Goal: Find specific page/section: Find specific page/section

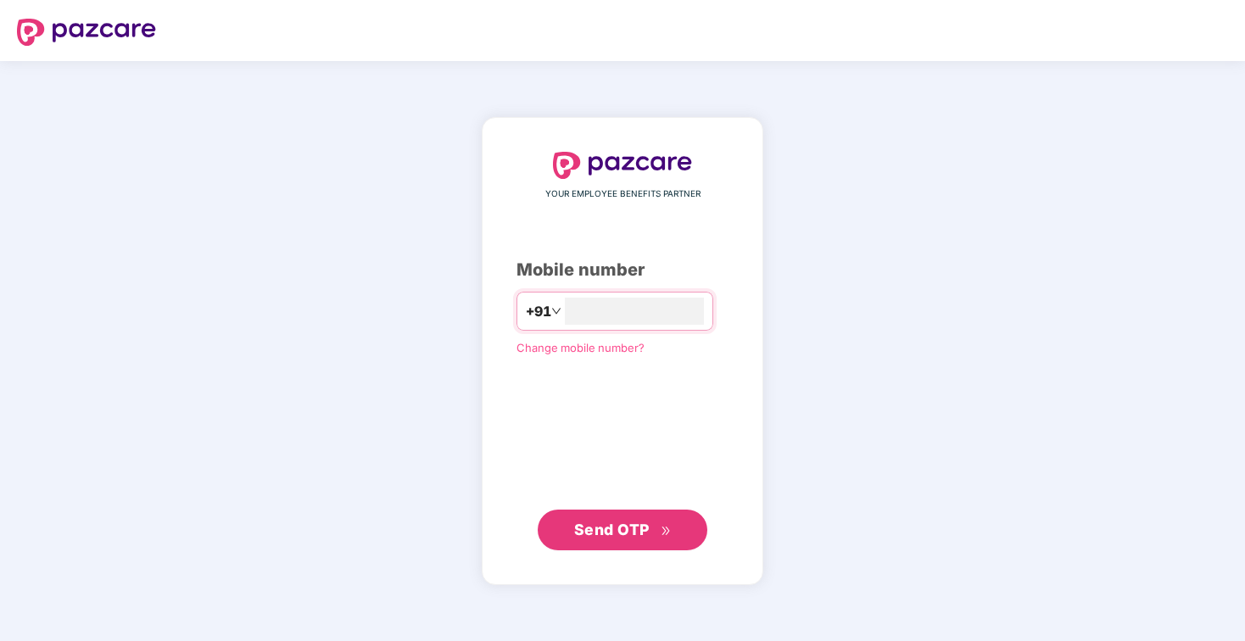
type input "**********"
click at [633, 524] on span "Send OTP" at bounding box center [611, 529] width 75 height 18
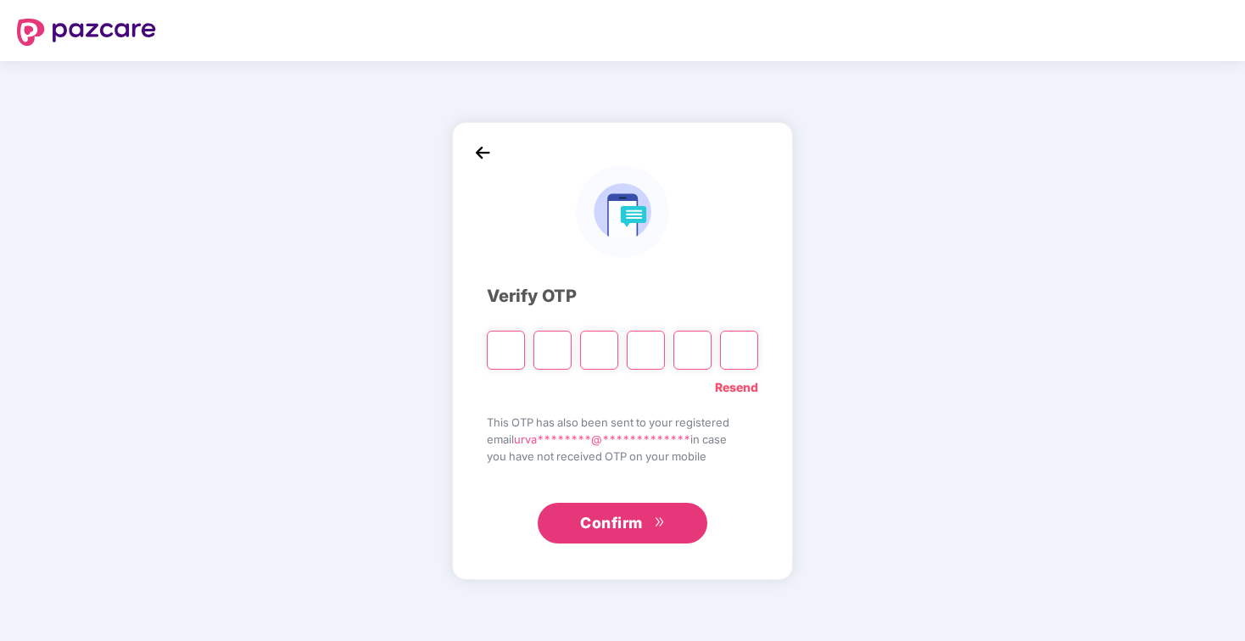
type input "*"
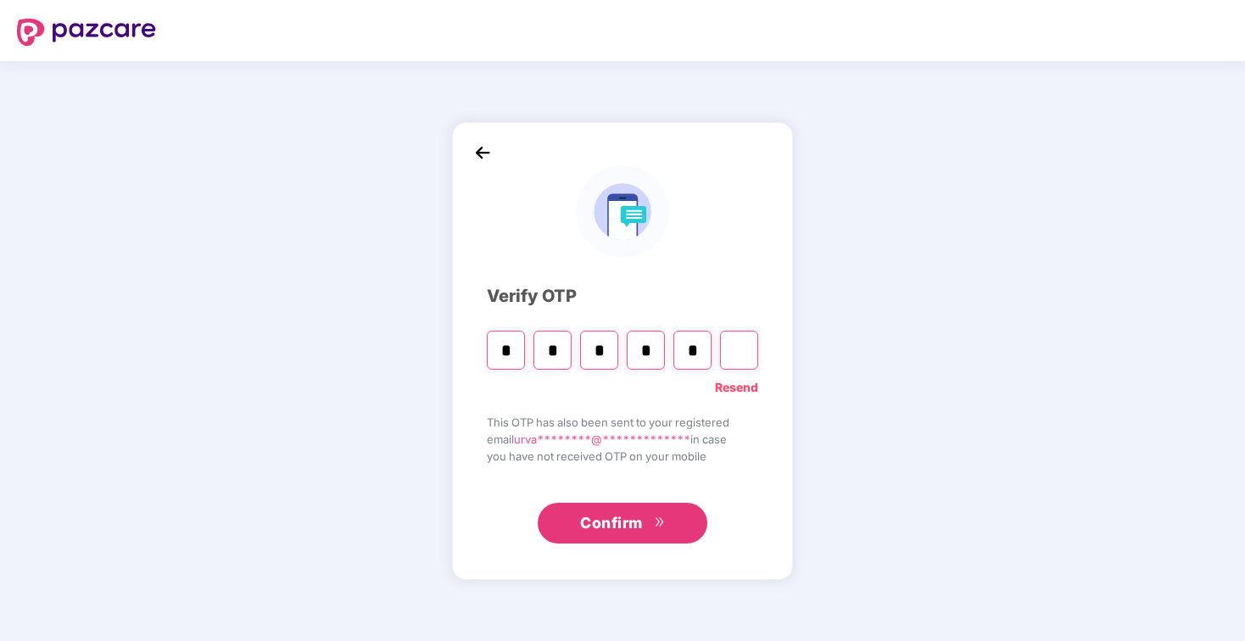
type input "*"
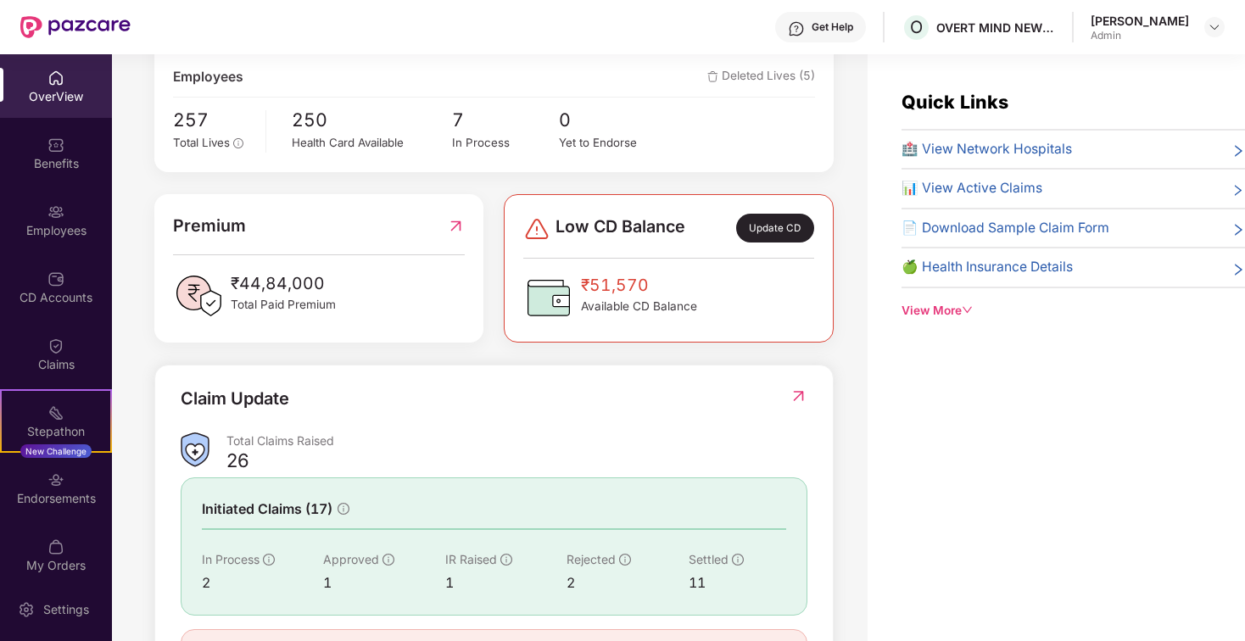
scroll to position [340, 0]
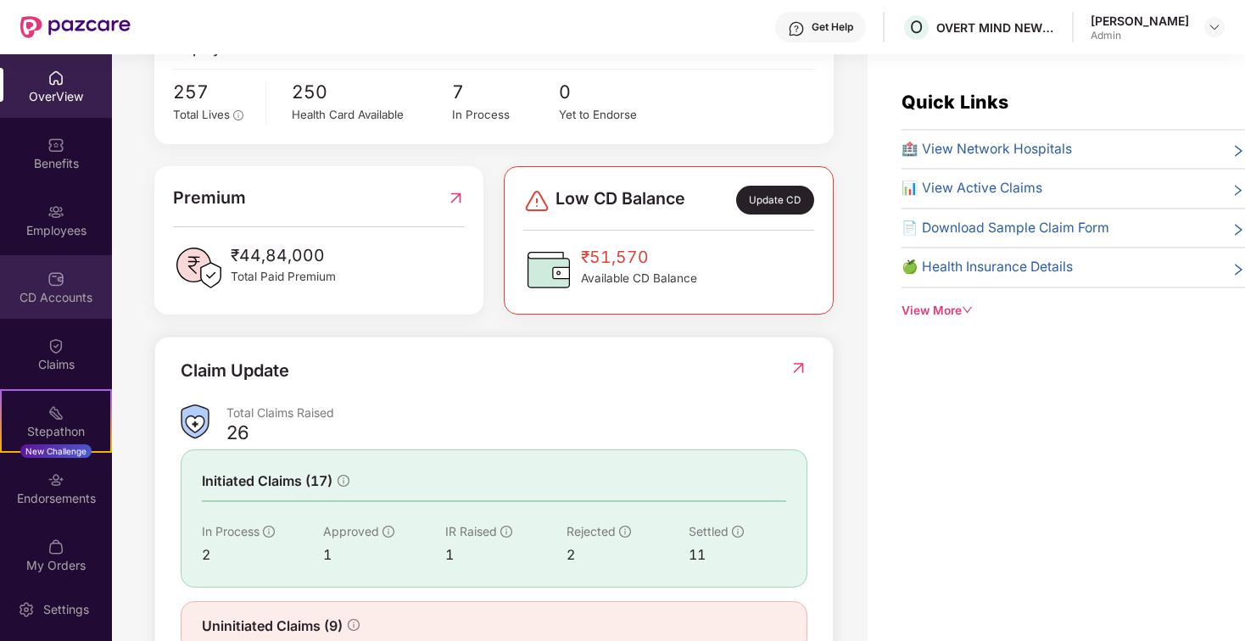
click at [60, 301] on div "CD Accounts" at bounding box center [56, 297] width 112 height 17
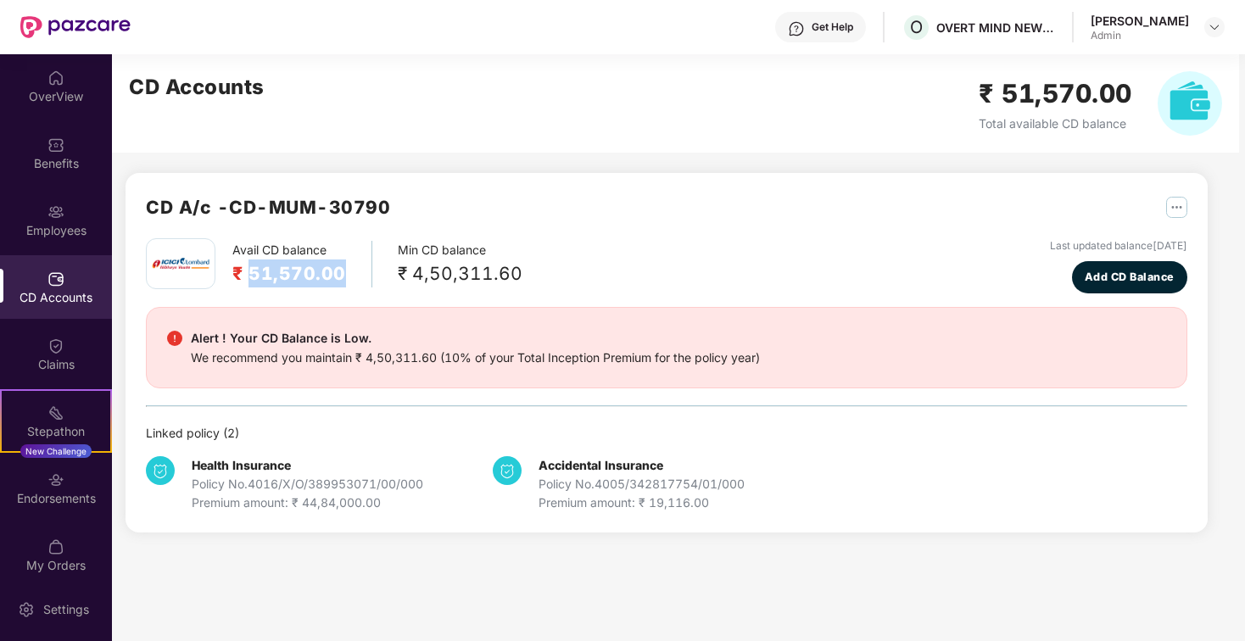
drag, startPoint x: 248, startPoint y: 276, endPoint x: 359, endPoint y: 280, distance: 110.3
click at [359, 280] on div "Avail CD balance ₹ 51,570.00" at bounding box center [302, 264] width 140 height 47
click at [357, 296] on div "Avail CD balance ₹ 51,570.00 Min CD balance ₹ 4,50,311.60 Last updated balance …" at bounding box center [666, 375] width 1041 height 274
click at [66, 243] on div "Employees" at bounding box center [56, 220] width 112 height 64
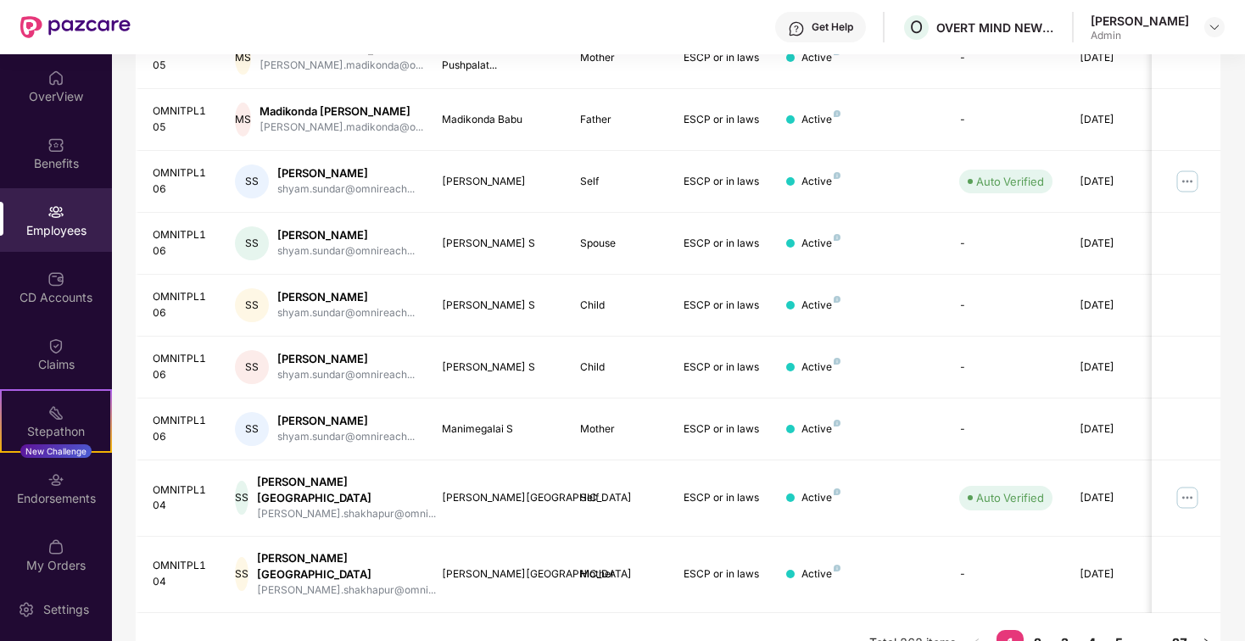
scroll to position [401, 0]
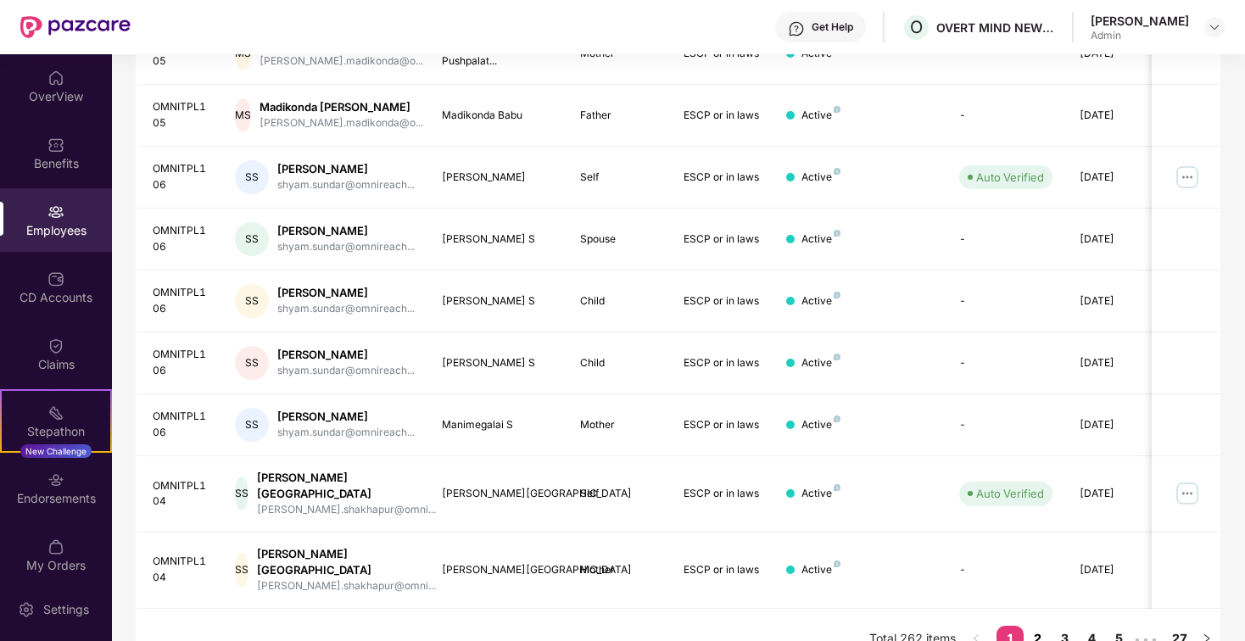
click at [1040, 626] on link "2" at bounding box center [1037, 638] width 27 height 25
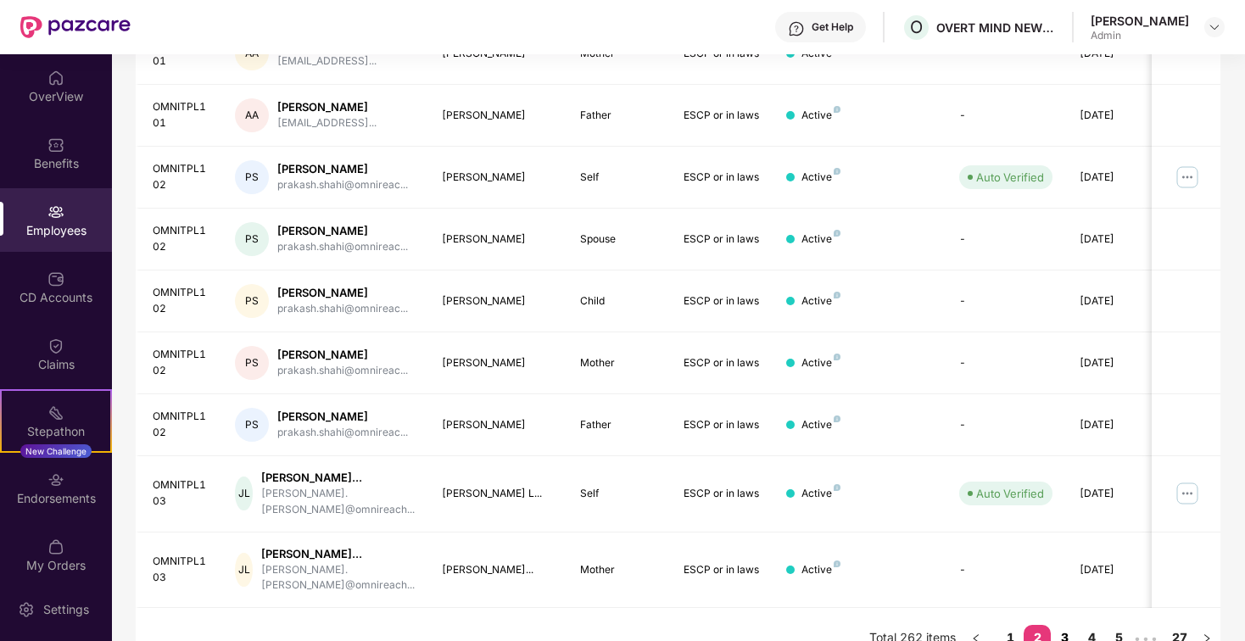
click at [1068, 625] on link "3" at bounding box center [1064, 637] width 27 height 25
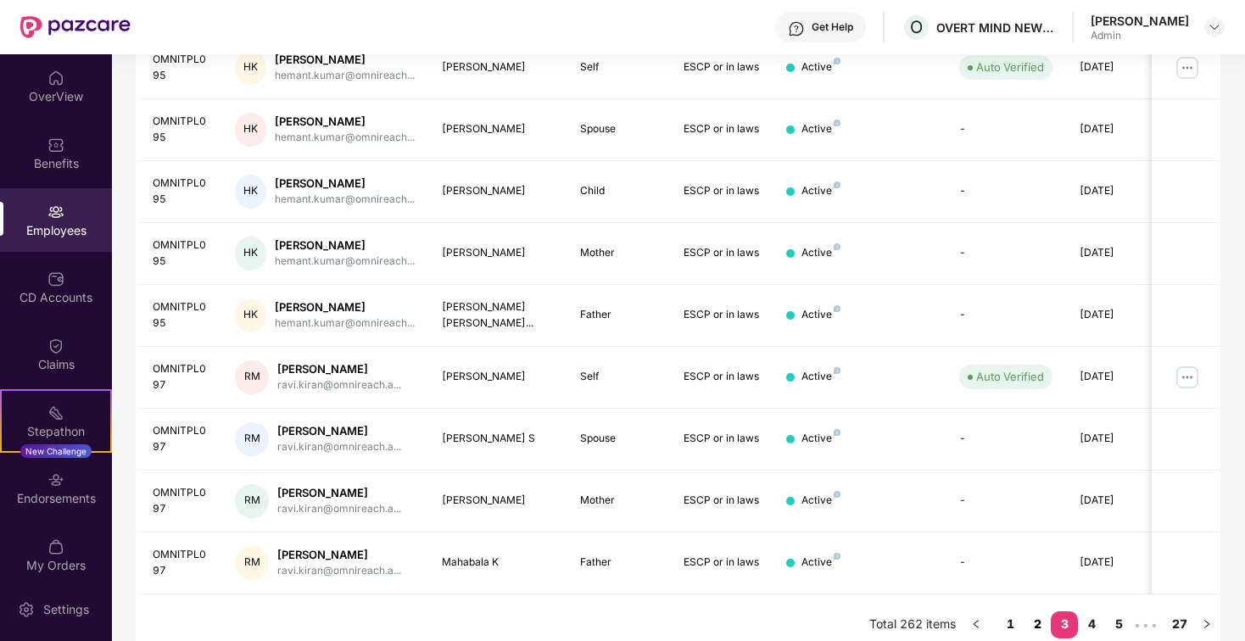
click at [1030, 611] on link "2" at bounding box center [1037, 623] width 27 height 25
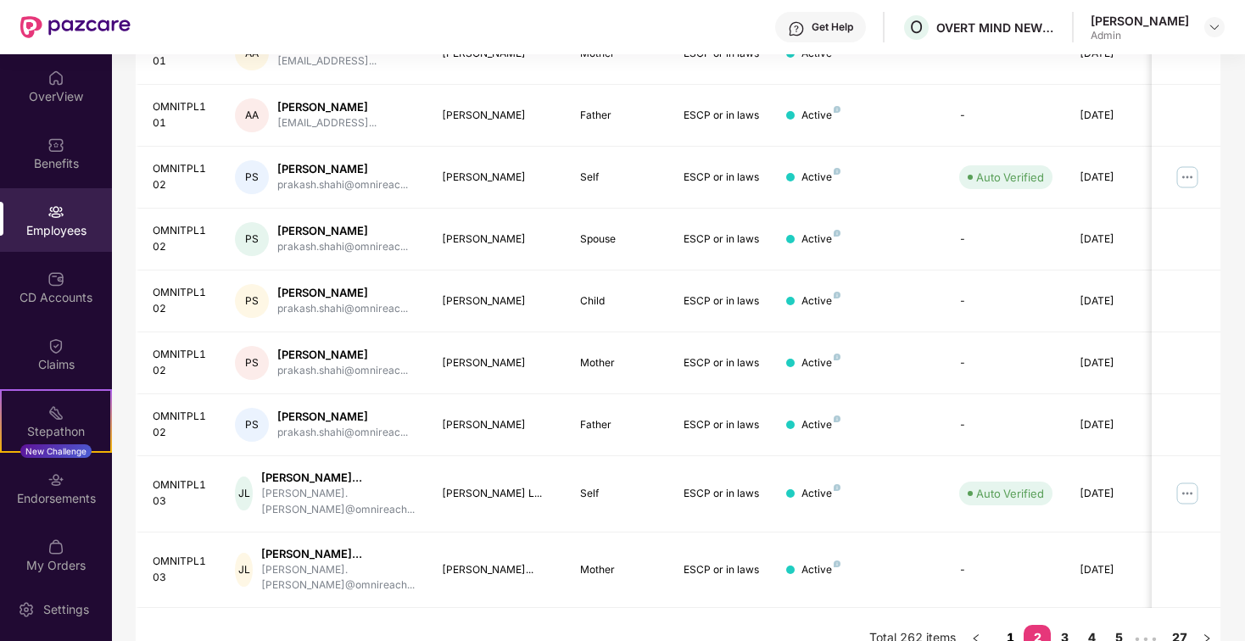
click at [998, 625] on link "1" at bounding box center [1009, 637] width 27 height 25
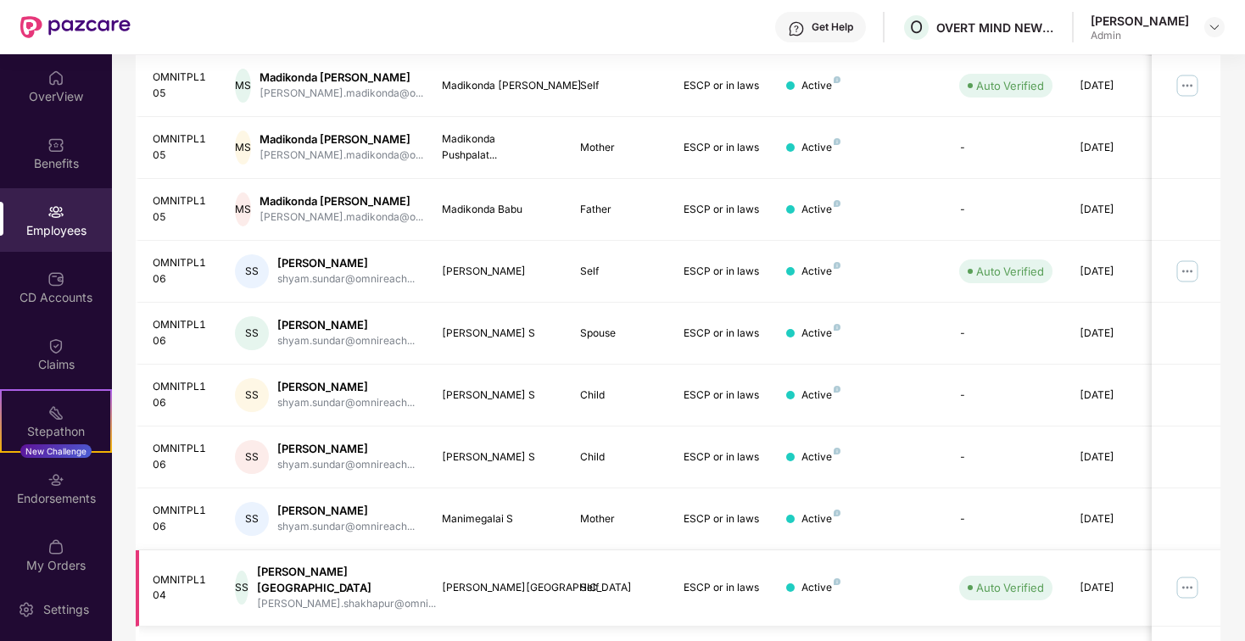
scroll to position [0, 0]
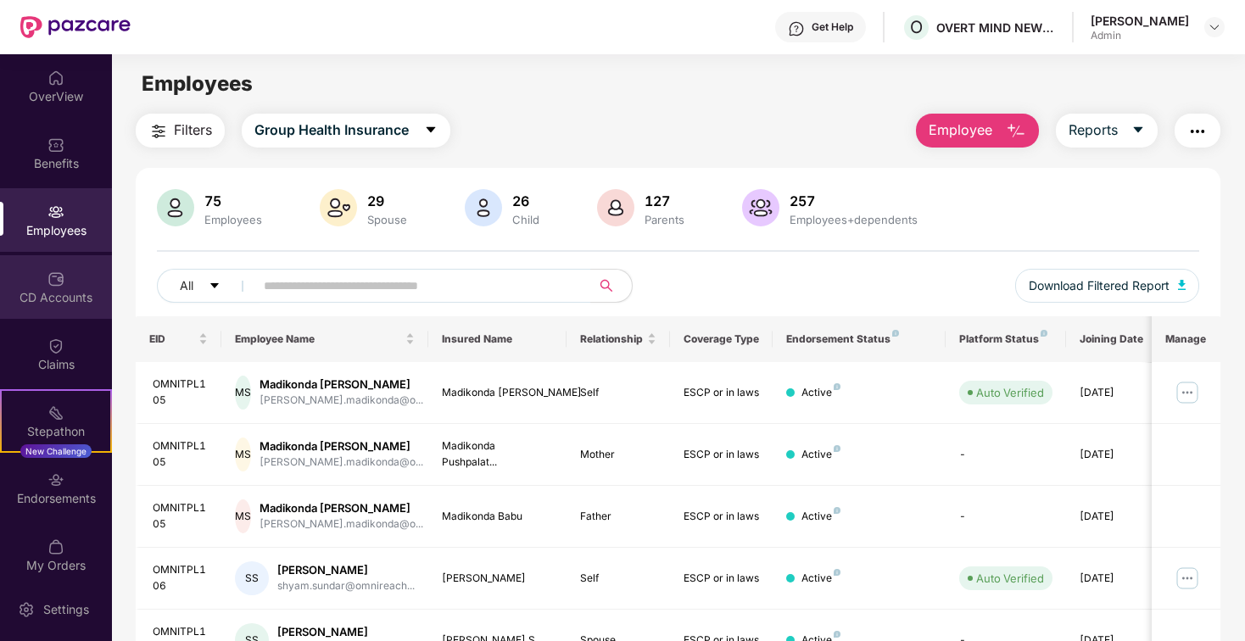
click at [48, 309] on div "CD Accounts" at bounding box center [56, 287] width 112 height 64
